Goal: Information Seeking & Learning: Find specific fact

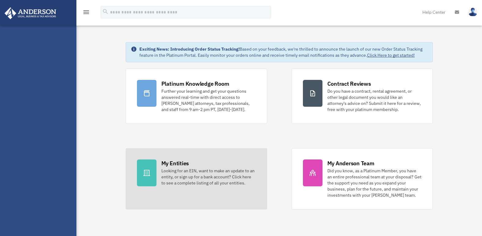
drag, startPoint x: 0, startPoint y: 0, endPoint x: 198, endPoint y: 162, distance: 255.6
click at [198, 162] on div "My Entities Looking for an EIN, want to make an update to an entity, or sign up…" at bounding box center [208, 173] width 94 height 27
click at [157, 175] on link "My Entities Looking for an EIN, want to make an update to an entity, or sign up…" at bounding box center [196, 178] width 141 height 61
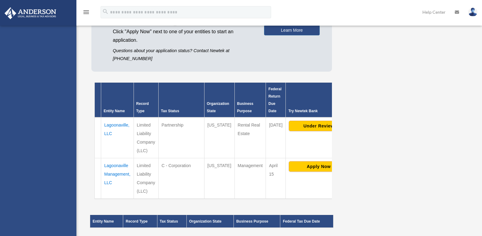
scroll to position [92, 0]
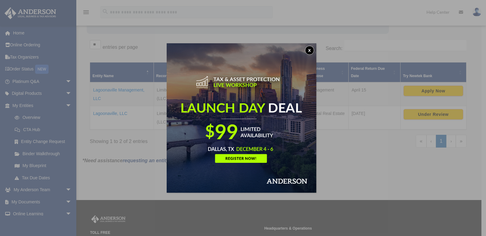
click at [311, 51] on button "x" at bounding box center [309, 50] width 9 height 9
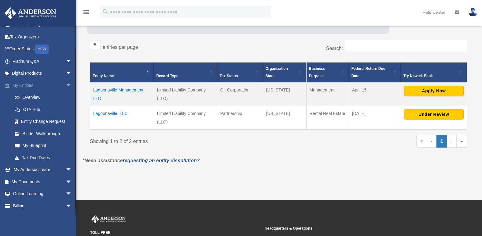
scroll to position [30, 0]
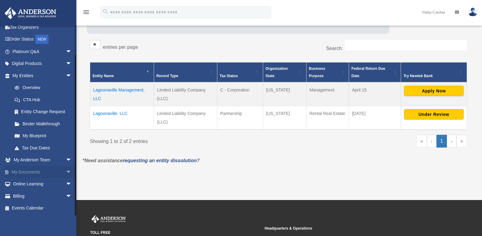
click at [46, 174] on link "My Documents arrow_drop_down" at bounding box center [42, 172] width 77 height 12
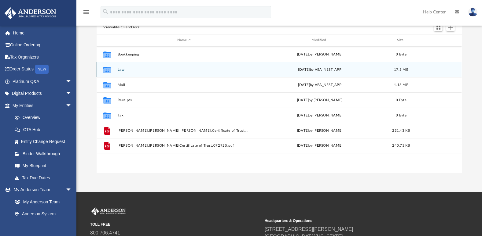
scroll to position [61, 0]
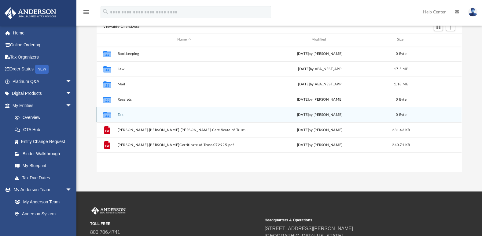
click at [129, 115] on button "Tax" at bounding box center [184, 115] width 133 height 4
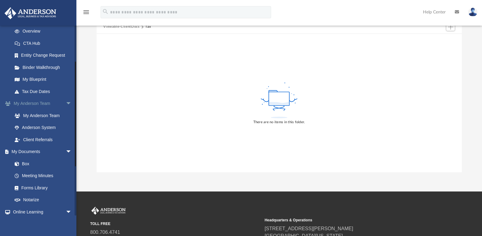
scroll to position [92, 0]
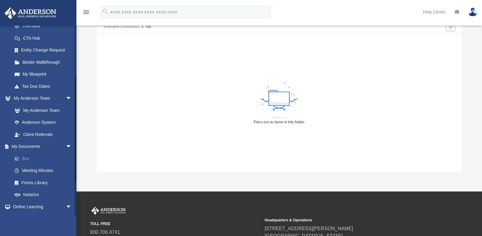
click at [30, 158] on link "Box" at bounding box center [45, 159] width 72 height 12
click at [25, 158] on link "Box" at bounding box center [45, 159] width 72 height 12
click at [34, 145] on link "My Documents arrow_drop_down" at bounding box center [42, 147] width 77 height 12
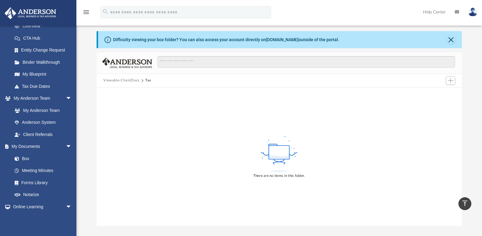
scroll to position [0, 0]
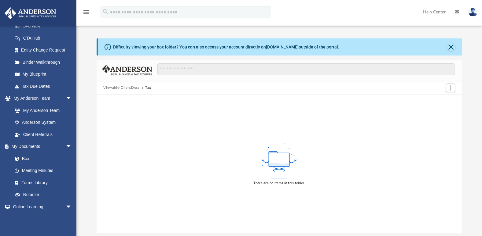
click at [88, 13] on icon "menu" at bounding box center [85, 12] width 7 height 7
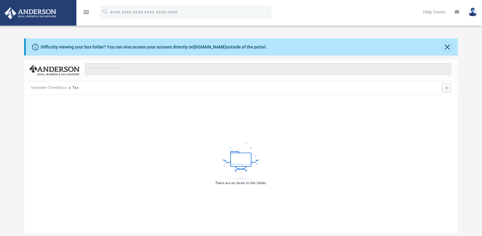
click at [88, 13] on icon "menu" at bounding box center [85, 12] width 7 height 7
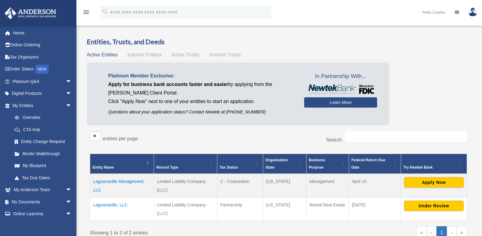
scroll to position [90, 0]
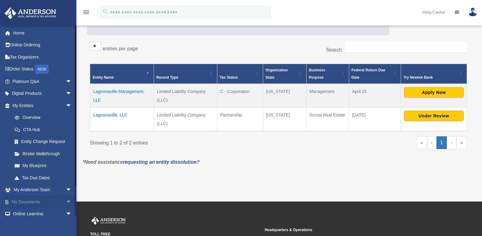
click at [29, 202] on link "My Documents arrow_drop_down" at bounding box center [42, 202] width 77 height 12
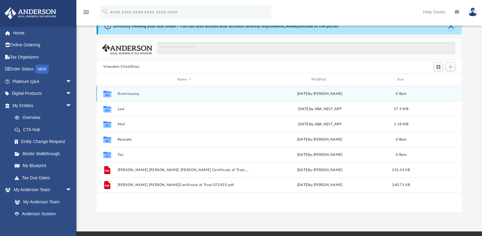
scroll to position [31, 0]
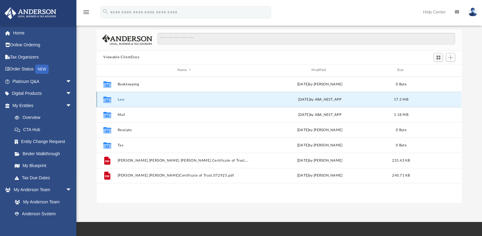
click at [134, 99] on button "Law" at bounding box center [184, 100] width 133 height 4
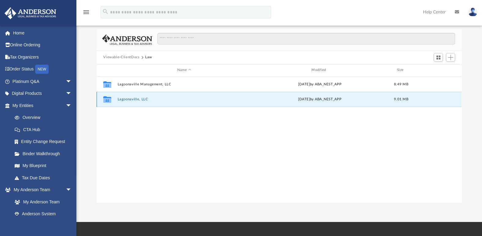
click at [134, 99] on button "Lagoonaville, LLC" at bounding box center [184, 99] width 133 height 4
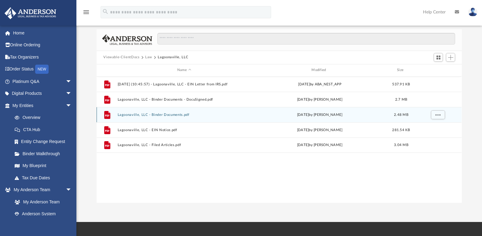
click at [172, 116] on button "Lagoonaville, LLC - Binder Documents.pdf" at bounding box center [184, 115] width 133 height 4
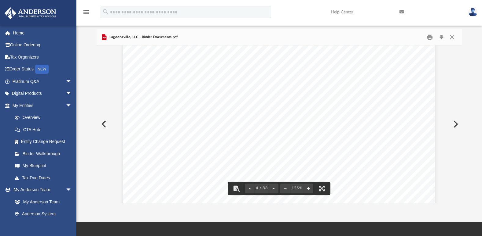
scroll to position [1374, 0]
click at [249, 122] on link "Page 4" at bounding box center [249, 120] width 12 height 6
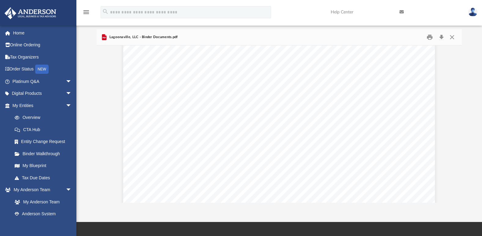
scroll to position [625, 0]
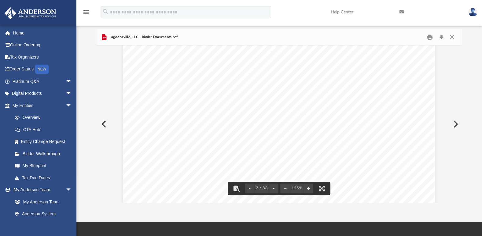
click at [132, 64] on div at bounding box center [279, 64] width 365 height 1
click at [140, 82] on div "Overview of Lagoonaville, LLC Entity Formation Information State of Organizatio…" at bounding box center [279, 160] width 312 height 403
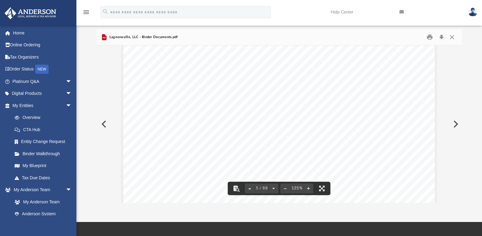
scroll to position [1725, 0]
drag, startPoint x: 264, startPoint y: 104, endPoint x: 211, endPoint y: 105, distance: 52.5
click at [211, 105] on div "Page 5" at bounding box center [279, 176] width 312 height 403
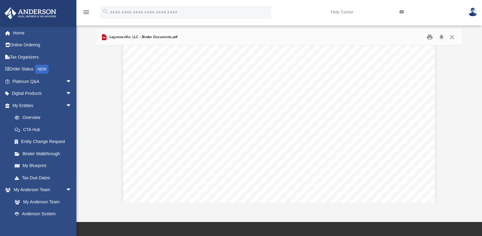
scroll to position [442, 0]
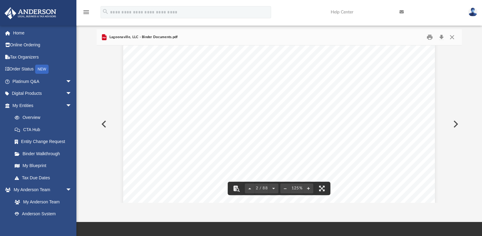
click at [135, 113] on div "Overview of Lagoonaville, LLC Entity Formation Information State of Organizatio…" at bounding box center [279, 221] width 312 height 403
drag, startPoint x: 249, startPoint y: 128, endPoint x: 255, endPoint y: 128, distance: 6.4
click at [258, 129] on div "Overview of Lagoonaville, LLC Entity Formation Information State of Organizatio…" at bounding box center [279, 221] width 312 height 403
drag, startPoint x: 249, startPoint y: 127, endPoint x: 392, endPoint y: 129, distance: 142.6
click at [384, 129] on span "[STREET_ADDRESS][PERSON_NAME][US_STATE]" at bounding box center [318, 128] width 132 height 6
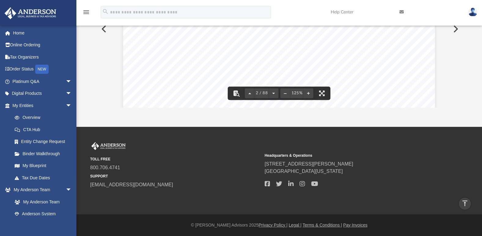
scroll to position [503, 0]
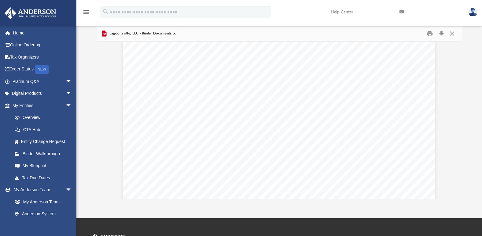
scroll to position [625, 0]
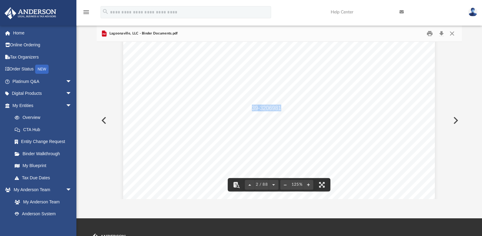
drag, startPoint x: 250, startPoint y: 107, endPoint x: 278, endPoint y: 108, distance: 28.4
click at [142, 107] on div "Overview of Lagoonaville, LLC Entity Formation Information State of Organizatio…" at bounding box center [279, 35] width 312 height 403
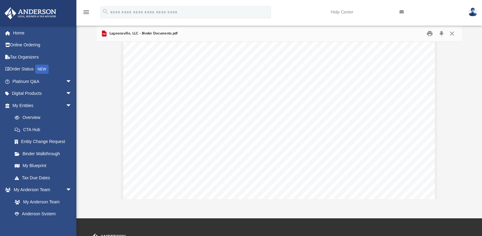
scroll to position [1771, 0]
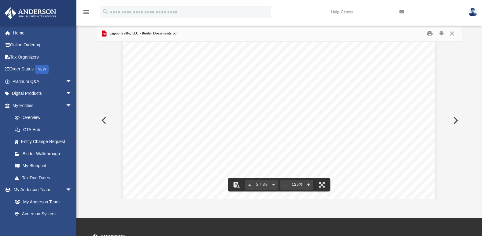
click at [133, 126] on div "Page 5" at bounding box center [279, 125] width 312 height 403
click at [144, 107] on div "Page 5" at bounding box center [279, 125] width 312 height 403
click at [135, 150] on div "Page 5" at bounding box center [279, 95] width 312 height 403
click at [123, 94] on div "Page 5" at bounding box center [279, 95] width 312 height 403
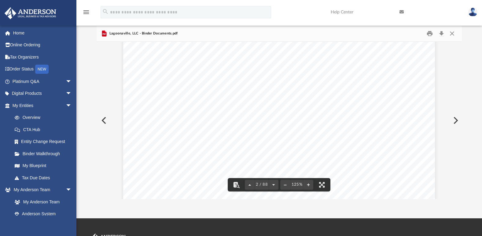
scroll to position [641, 0]
drag, startPoint x: 250, startPoint y: 92, endPoint x: 278, endPoint y: 92, distance: 28.1
click at [89, 52] on div "Difficulty viewing your box folder? You can also access your account directly o…" at bounding box center [278, 101] width 405 height 195
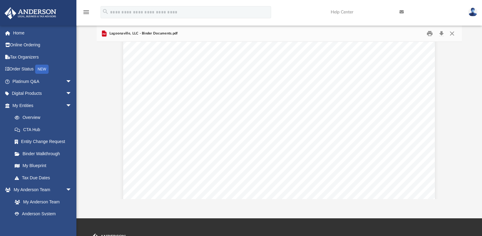
scroll to position [611, 0]
drag, startPoint x: 91, startPoint y: 116, endPoint x: 97, endPoint y: 116, distance: 6.1
click at [91, 116] on div "Difficulty viewing your box folder? You can also access your account directly o…" at bounding box center [278, 101] width 405 height 195
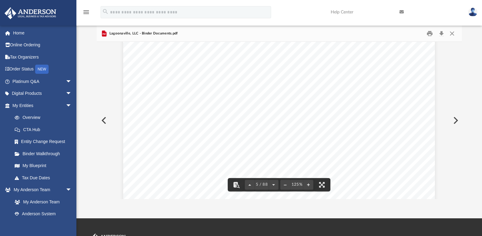
scroll to position [1771, 0]
click at [95, 101] on div "Difficulty viewing your box folder? You can also access your account directly o…" at bounding box center [278, 101] width 405 height 195
click at [86, 95] on div "Difficulty viewing your box folder? You can also access your account directly o…" at bounding box center [278, 101] width 405 height 195
drag, startPoint x: 302, startPoint y: 110, endPoint x: 283, endPoint y: 109, distance: 19.2
click at [283, 109] on div "Page 5" at bounding box center [279, 125] width 312 height 403
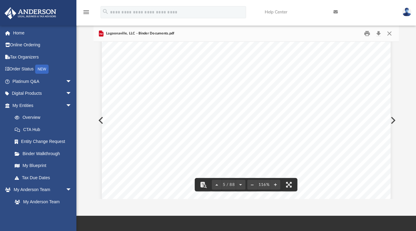
scroll to position [1653, 0]
click at [307, 35] on div "Lagoonaville, LLC - Binder Documents.pdf" at bounding box center [245, 34] width 305 height 16
click at [260, 32] on div "Lagoonaville, LLC - Binder Documents.pdf" at bounding box center [245, 34] width 305 height 16
click at [87, 88] on div "Difficulty viewing your box folder? You can also access your account directly o…" at bounding box center [245, 101] width 339 height 195
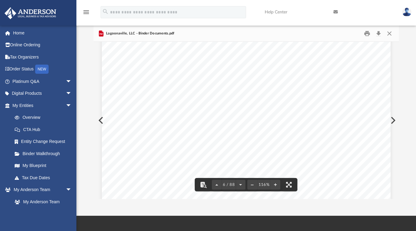
click at [114, 71] on div "Page 6" at bounding box center [246, 188] width 289 height 373
click at [112, 150] on div "Page 6" at bounding box center [246, 188] width 289 height 373
click at [137, 157] on div "Overview of Lagoonaville, LLC Entity Formation Information State of Organizatio…" at bounding box center [246, 1] width 289 height 373
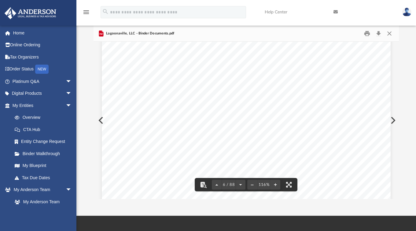
click at [109, 142] on div "Page 6" at bounding box center [246, 126] width 289 height 373
click at [111, 134] on div "Page 6" at bounding box center [246, 126] width 289 height 373
click at [106, 93] on div "Page 6" at bounding box center [246, 4] width 289 height 373
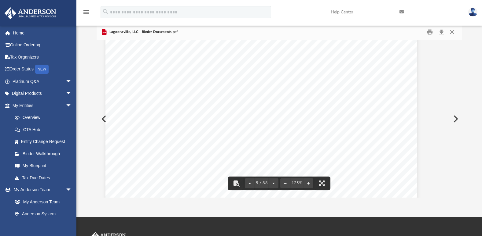
scroll to position [1771, 18]
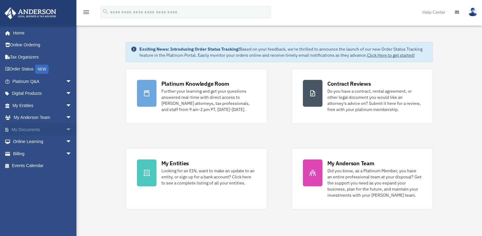
click at [38, 130] on link "My Documents arrow_drop_down" at bounding box center [42, 130] width 77 height 12
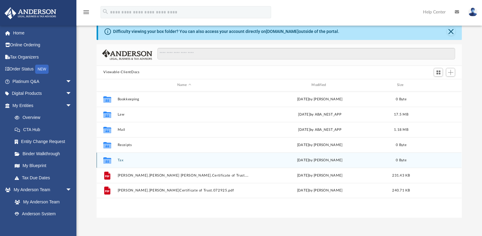
scroll to position [31, 0]
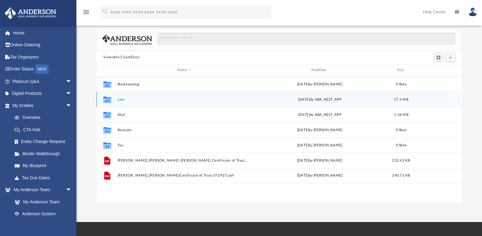
click at [137, 99] on button "Law" at bounding box center [184, 100] width 133 height 4
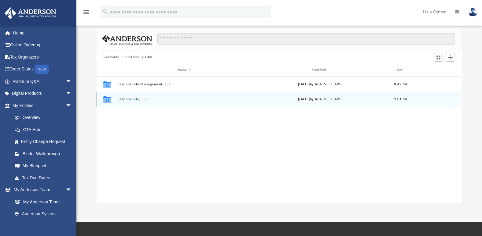
click at [146, 100] on button "Lagoonaville, LLC" at bounding box center [184, 99] width 133 height 4
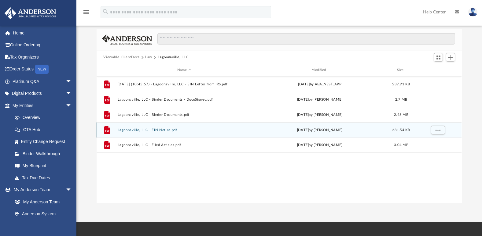
click at [168, 131] on button "Lagoonaville, LLC - EIN Notice.pdf" at bounding box center [184, 130] width 133 height 4
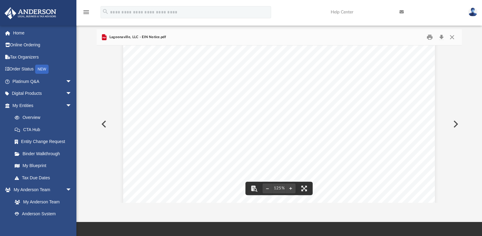
scroll to position [0, 0]
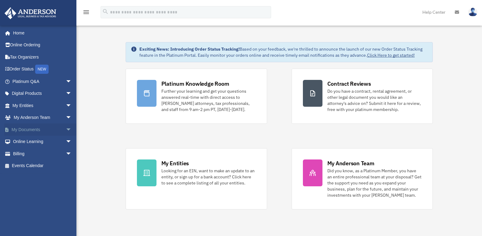
click at [41, 128] on link "My Documents arrow_drop_down" at bounding box center [42, 130] width 77 height 12
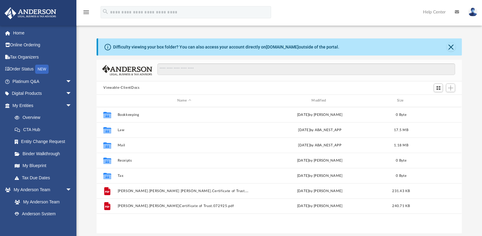
scroll to position [31, 0]
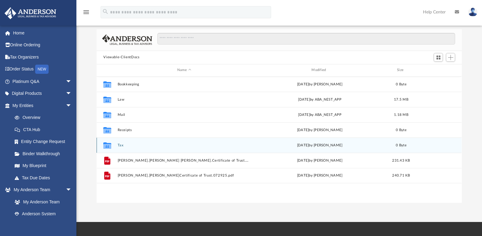
click at [140, 148] on div "Collaborated Folder Tax Mon Jun 30 2025 by Charles Rogler 0 Byte" at bounding box center [279, 145] width 365 height 15
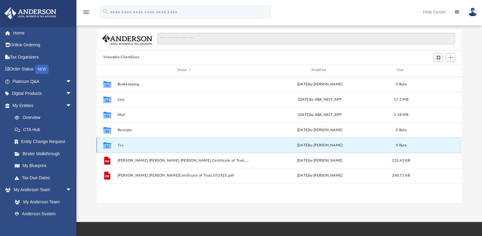
click at [119, 147] on button "Tax" at bounding box center [184, 146] width 133 height 4
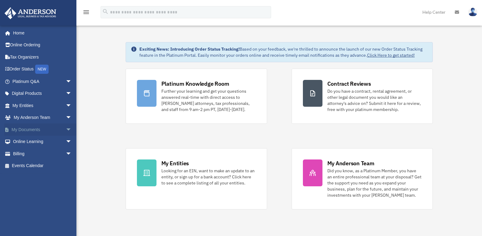
click at [44, 130] on link "My Documents arrow_drop_down" at bounding box center [42, 130] width 77 height 12
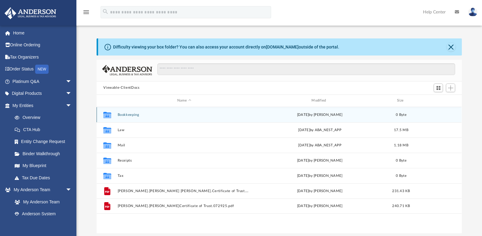
scroll to position [134, 360]
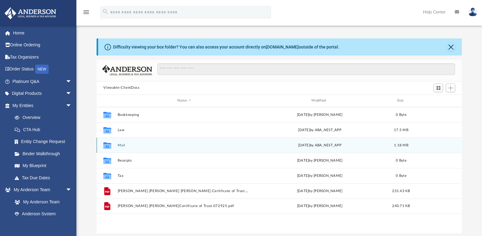
click at [123, 146] on button "Mail" at bounding box center [184, 146] width 133 height 4
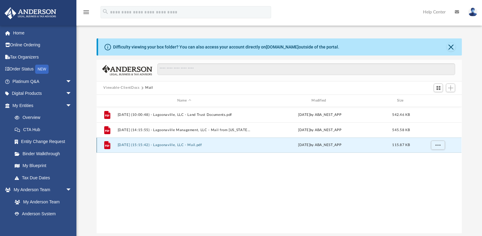
click at [193, 146] on button "[DATE] (15:15:42) - Lagoonaville, LLC - Mail.pdf" at bounding box center [184, 145] width 133 height 4
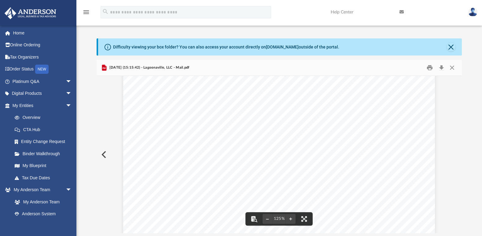
scroll to position [122, 0]
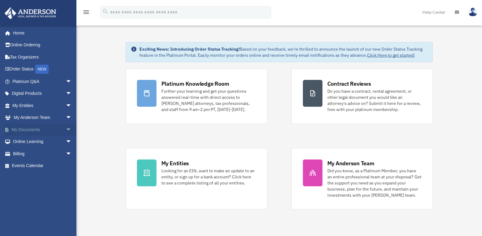
click at [42, 128] on link "My Documents arrow_drop_down" at bounding box center [42, 130] width 77 height 12
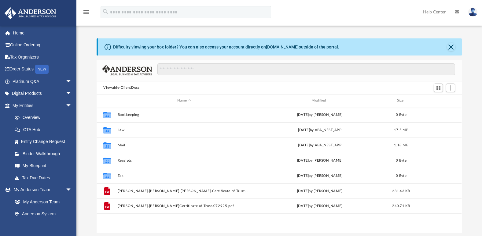
scroll to position [134, 360]
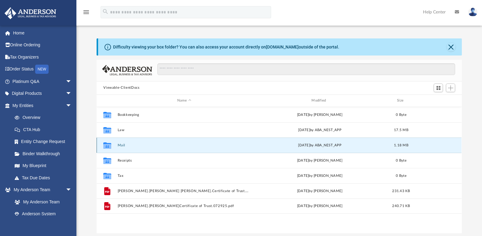
click at [128, 147] on button "Mail" at bounding box center [184, 146] width 133 height 4
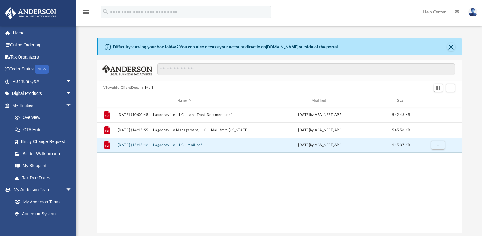
click at [166, 147] on button "[DATE] (15:15:42) - Lagoonaville, LLC - Mail.pdf" at bounding box center [184, 145] width 133 height 4
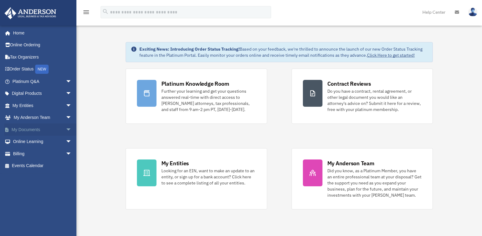
click at [66, 127] on span "arrow_drop_down" at bounding box center [72, 130] width 12 height 13
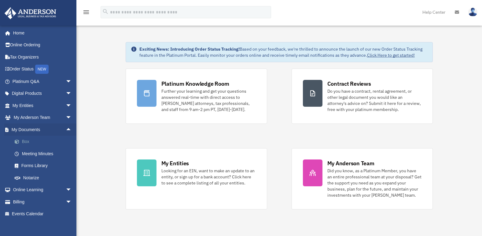
click at [27, 141] on link "Box" at bounding box center [45, 142] width 72 height 12
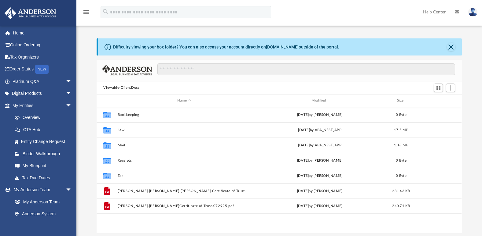
scroll to position [134, 360]
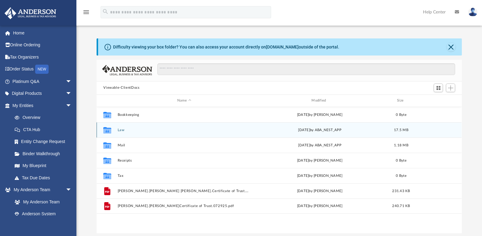
click at [138, 133] on div "Collaborated Folder Law Thu Aug 14 2025 by ABA_NEST_APP 17.5 MB" at bounding box center [279, 129] width 365 height 15
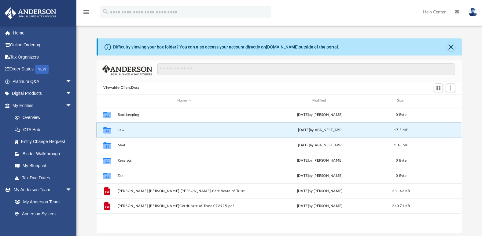
click at [123, 131] on button "Law" at bounding box center [184, 130] width 133 height 4
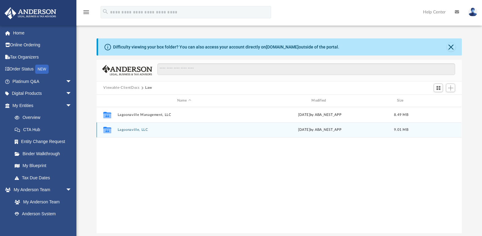
click at [133, 129] on button "Lagoonaville, LLC" at bounding box center [184, 130] width 133 height 4
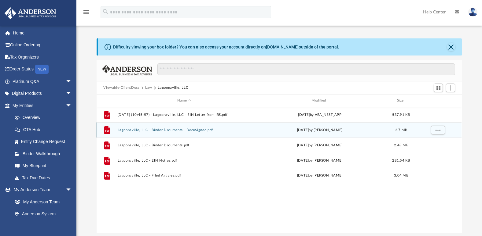
click at [199, 129] on button "Lagoonaville, LLC - Binder Documents - DocuSigned.pdf" at bounding box center [184, 130] width 133 height 4
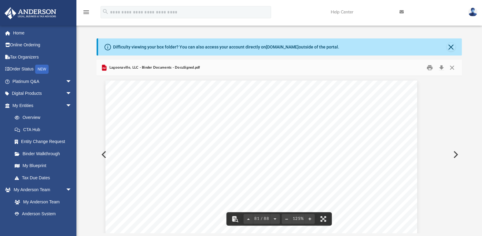
scroll to position [33261, 18]
click at [460, 231] on div "Assignment of Membership Interest In this section, you will maintain any assign…" at bounding box center [279, 155] width 365 height 158
click at [460, 230] on div "Assignment of Membership Interest In this section, you will maintain any assign…" at bounding box center [279, 155] width 365 height 158
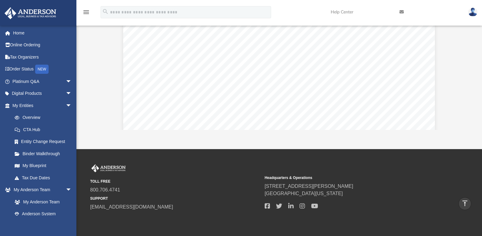
scroll to position [33562, 0]
click at [475, 51] on div "Difficulty viewing your box folder? You can also access your account directly o…" at bounding box center [278, 32] width 405 height 195
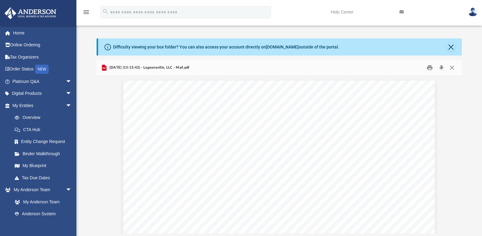
scroll to position [134, 360]
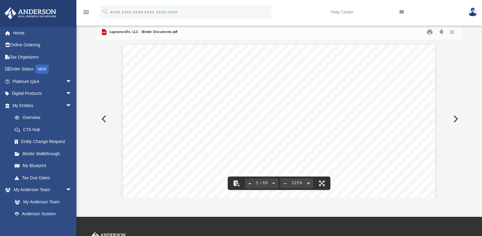
scroll to position [1771, 18]
click at [303, 106] on div "Page 5" at bounding box center [261, 124] width 312 height 403
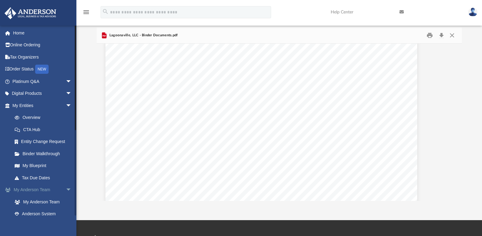
click at [66, 187] on span "arrow_drop_down" at bounding box center [72, 190] width 12 height 13
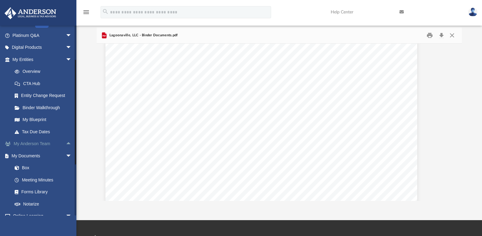
scroll to position [61, 0]
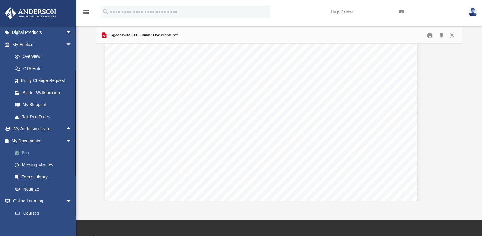
click at [27, 156] on link "Box" at bounding box center [45, 153] width 72 height 12
